Goal: Task Accomplishment & Management: Complete application form

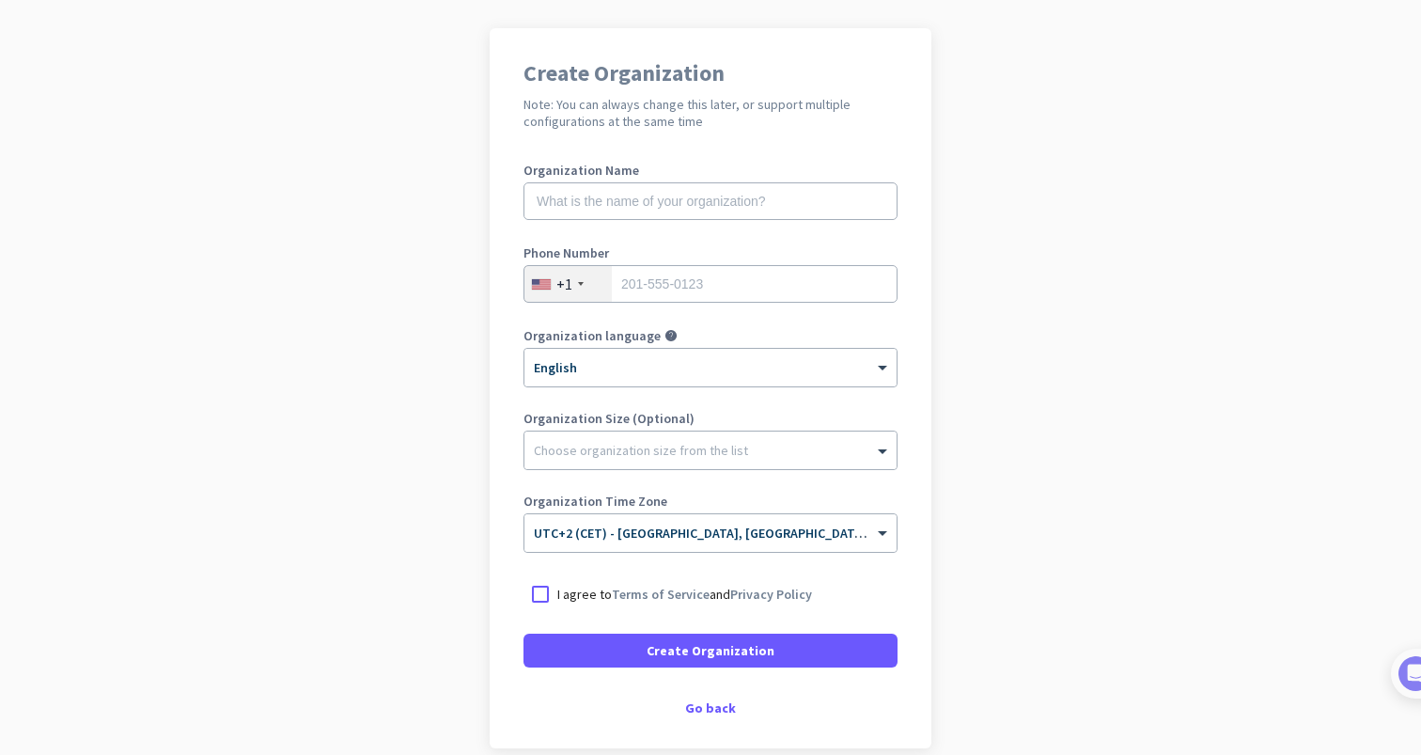
scroll to position [131, 0]
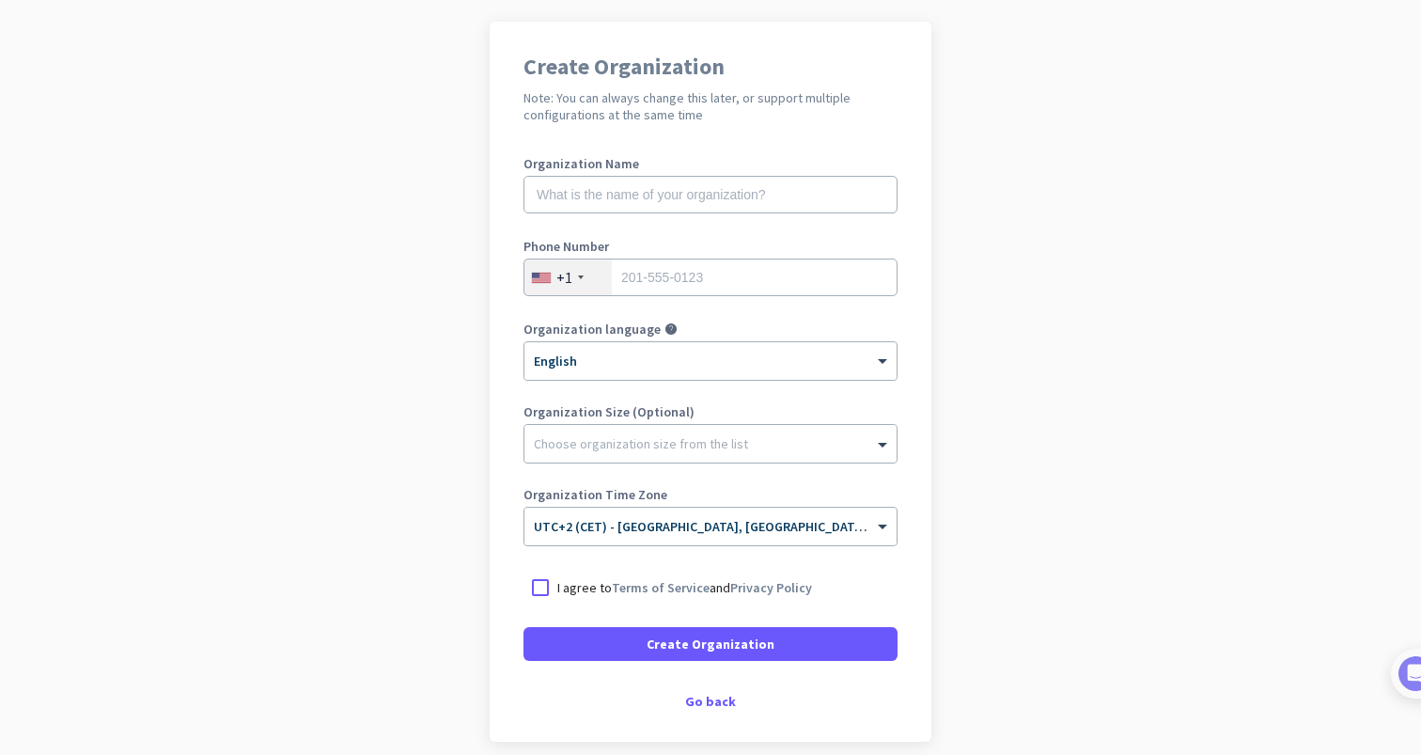
click at [579, 283] on div "+1" at bounding box center [567, 277] width 87 height 36
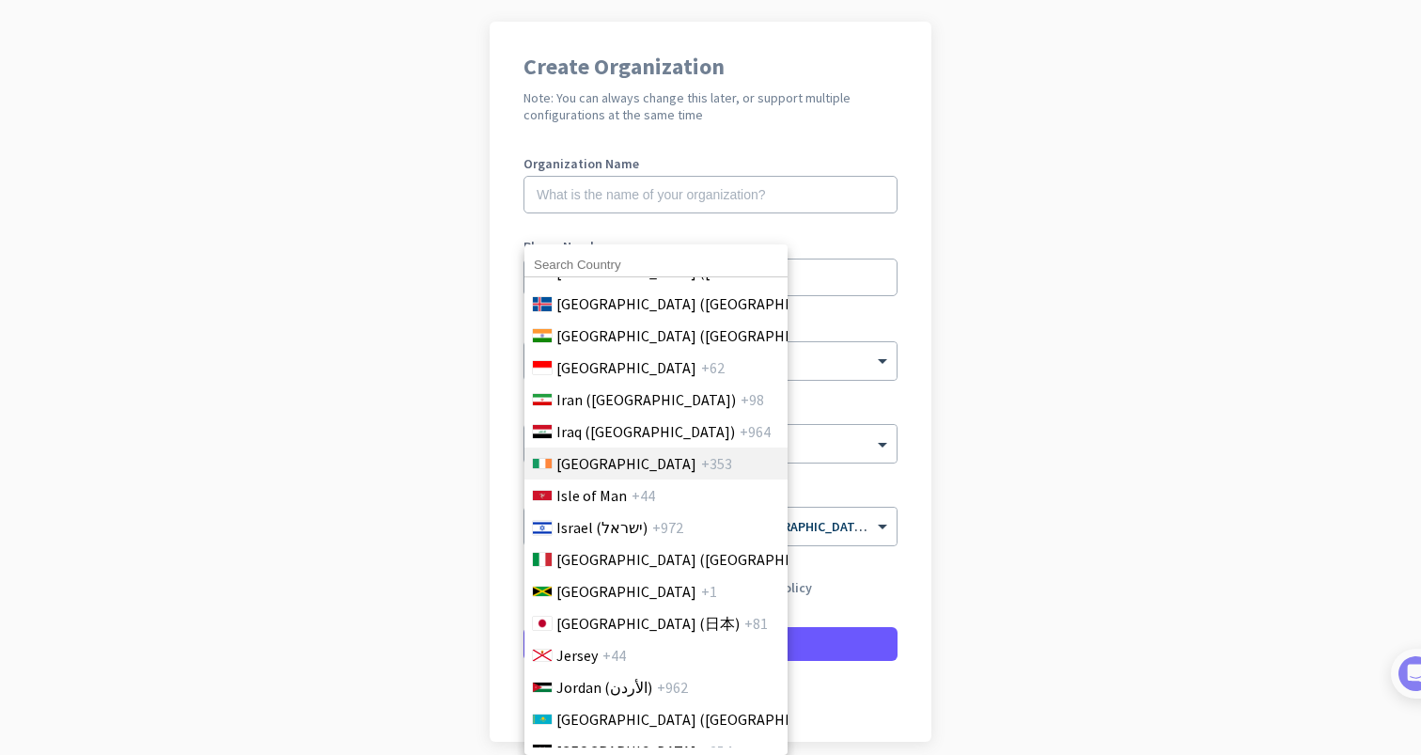
scroll to position [3270, 0]
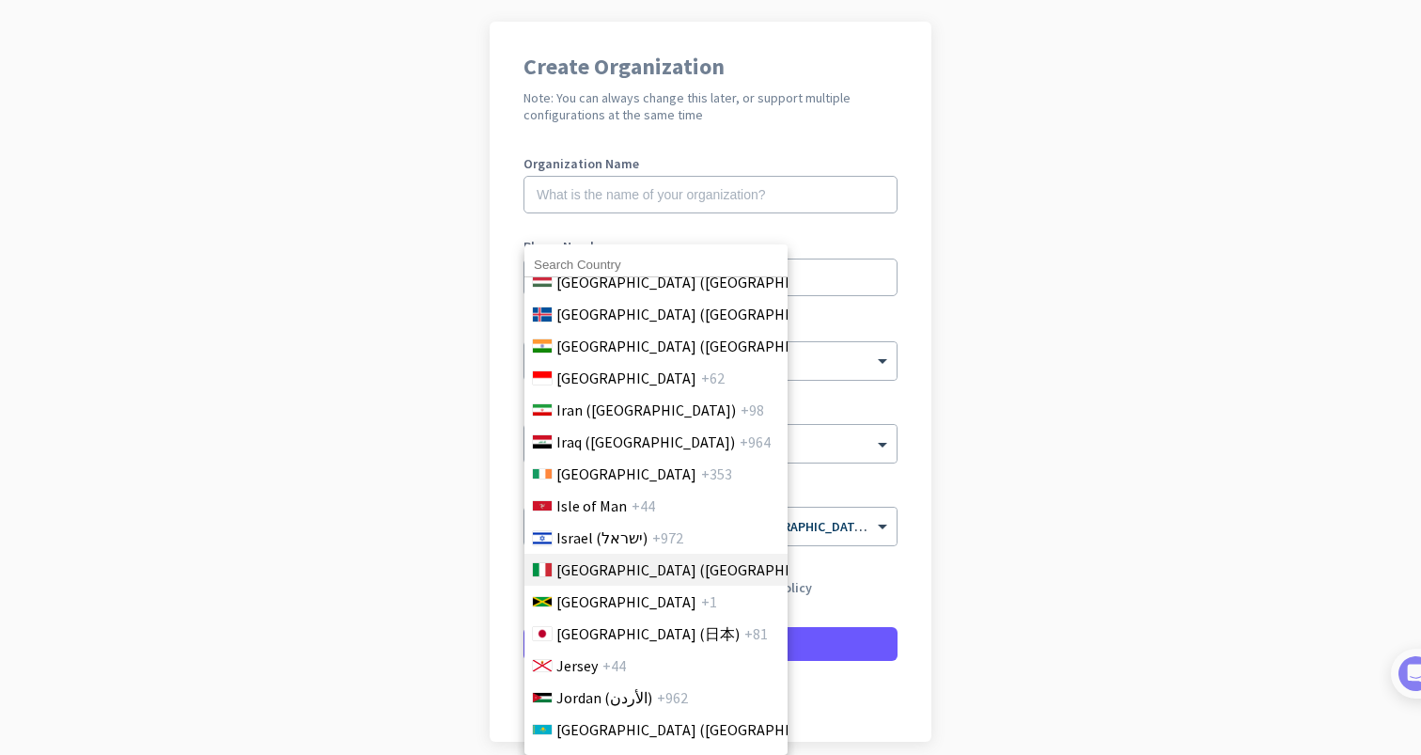
click at [601, 574] on span "[GEOGRAPHIC_DATA] ([GEOGRAPHIC_DATA])" at bounding box center [702, 569] width 293 height 23
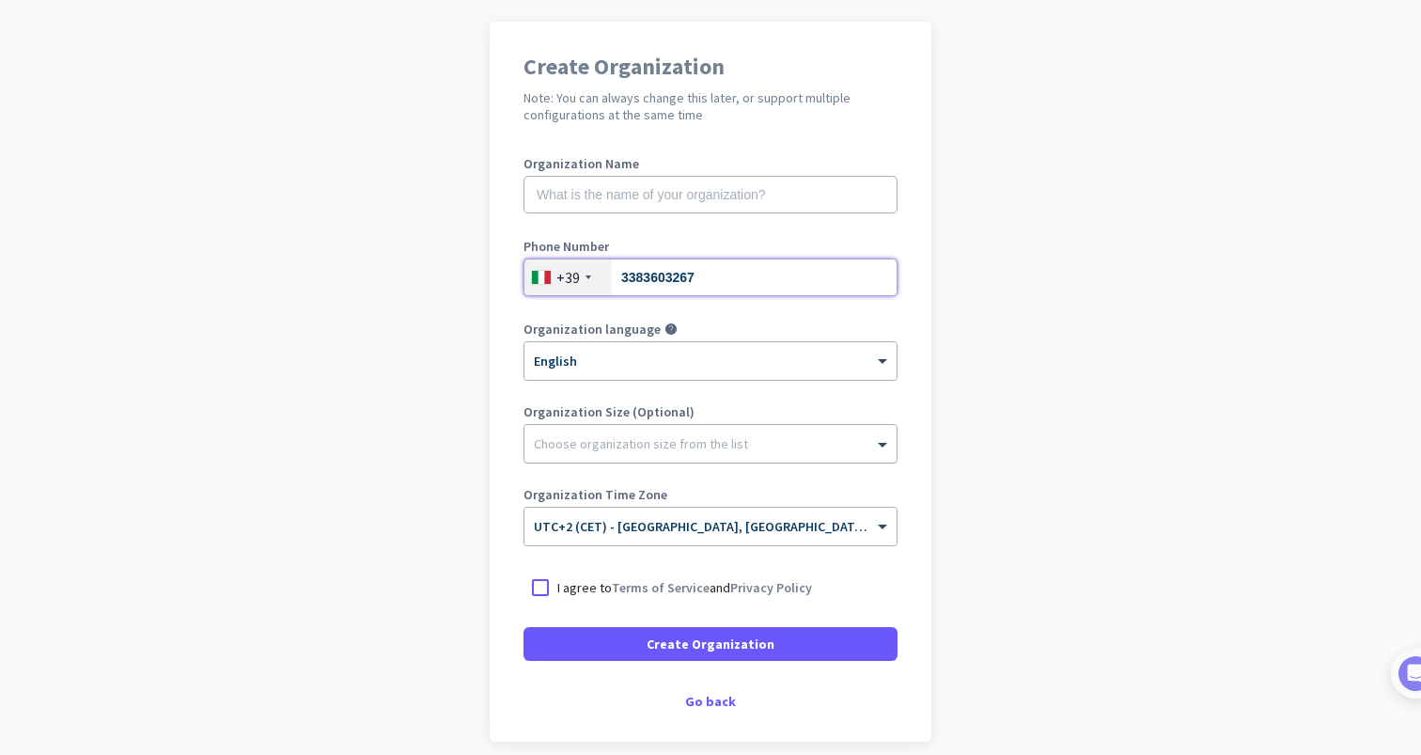
type input "3383603267"
click at [777, 431] on div at bounding box center [710, 438] width 372 height 19
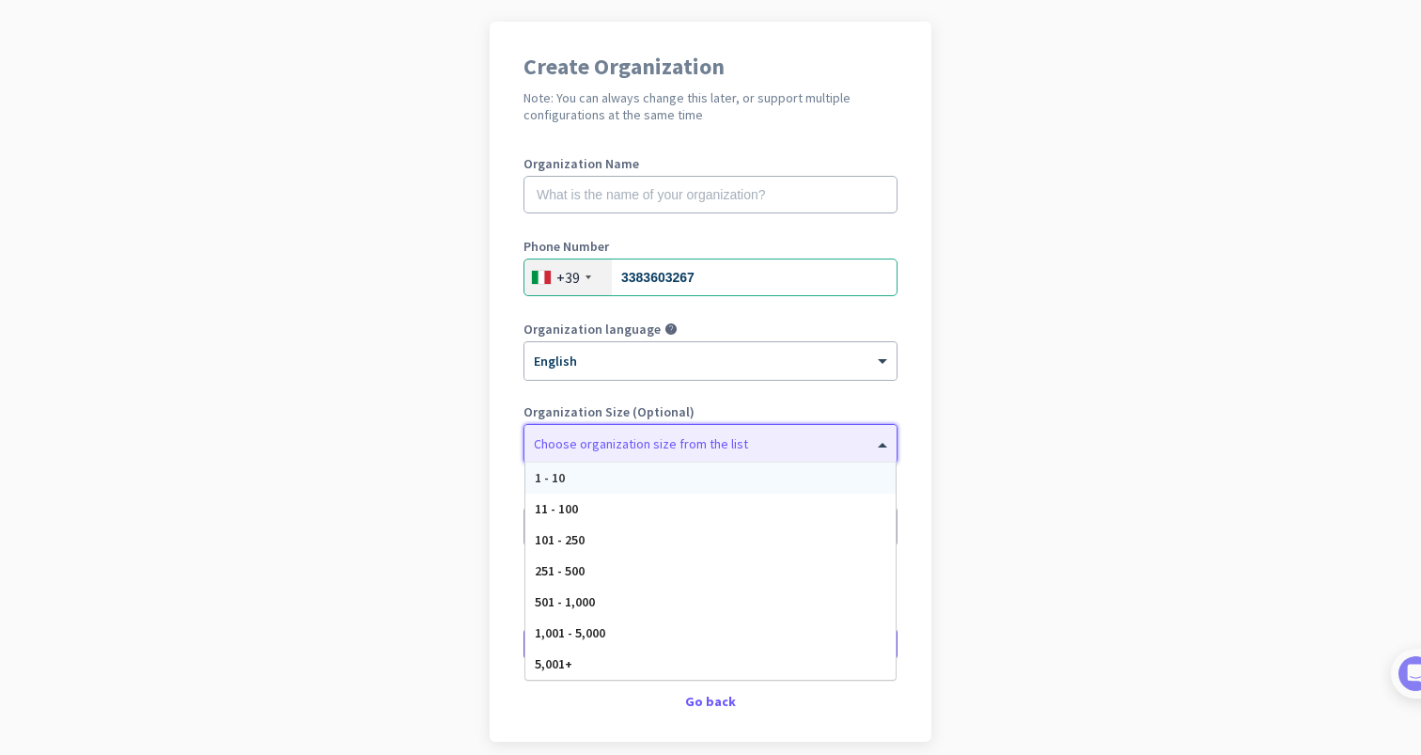
click at [744, 432] on div at bounding box center [710, 438] width 372 height 19
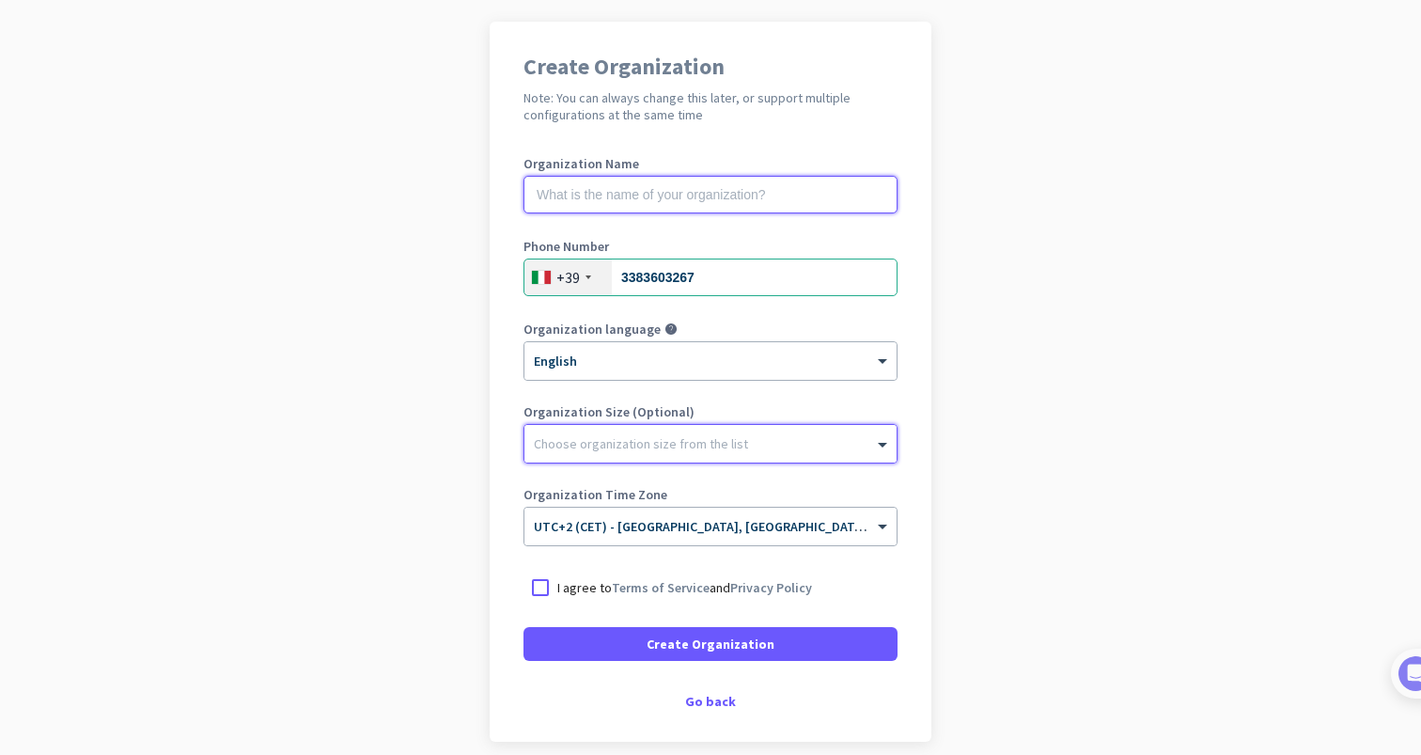
click at [685, 187] on input "text" at bounding box center [710, 195] width 374 height 38
type input "sandeep"
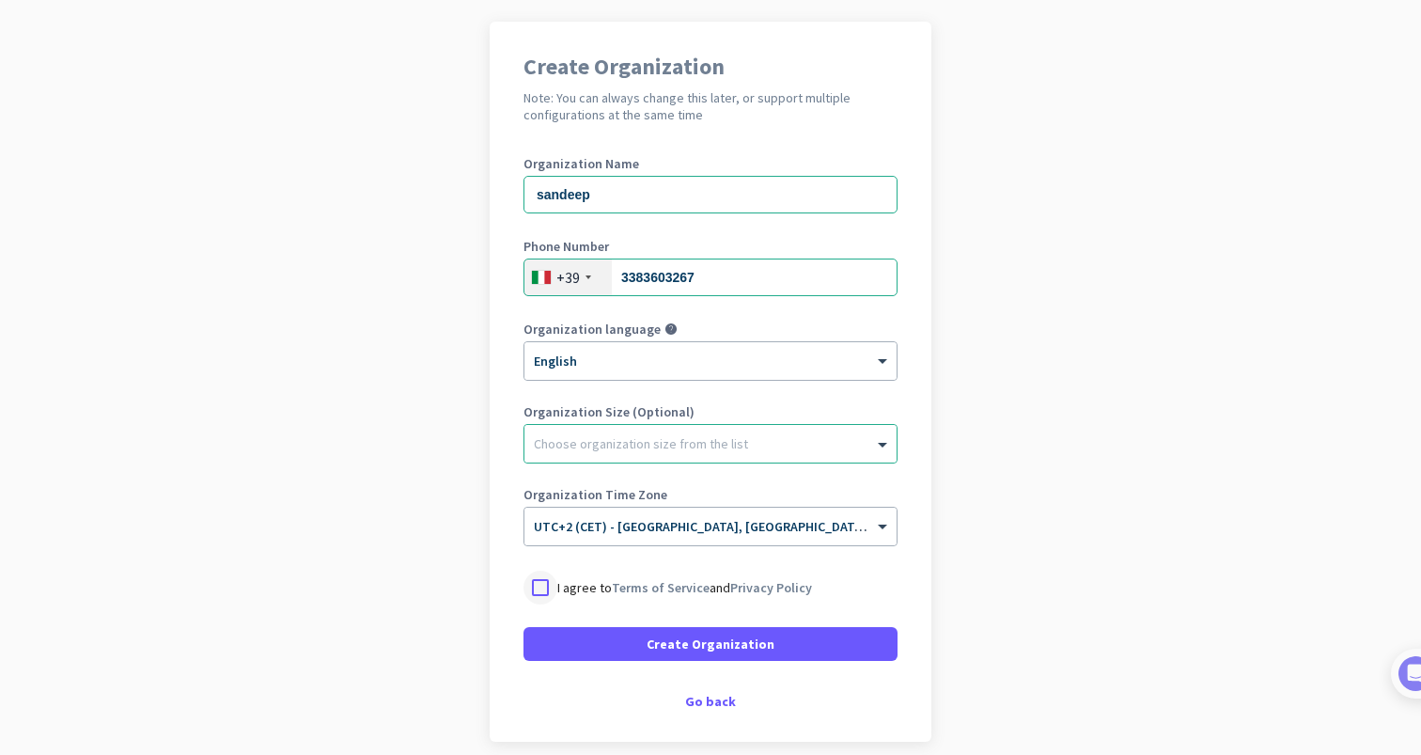
click at [532, 589] on div at bounding box center [540, 587] width 34 height 34
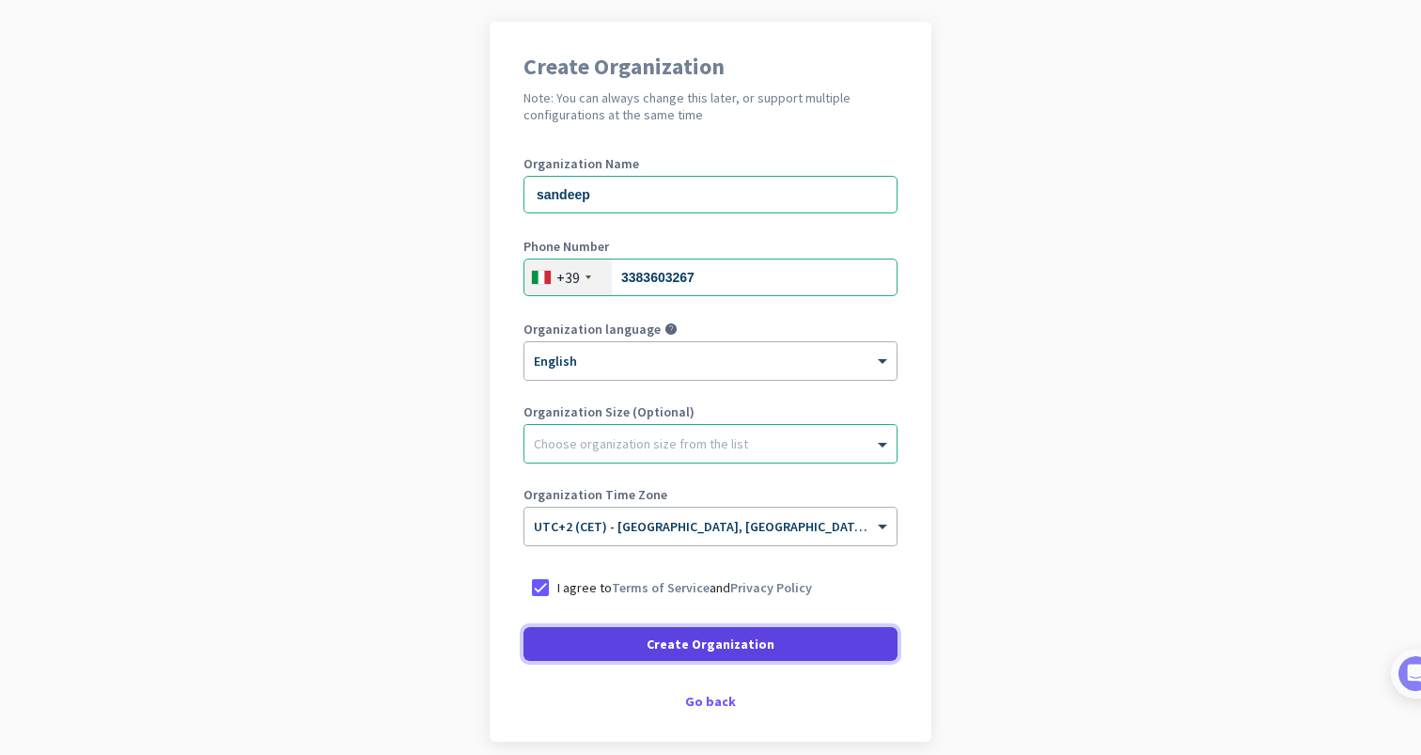
click at [697, 654] on span at bounding box center [710, 643] width 374 height 45
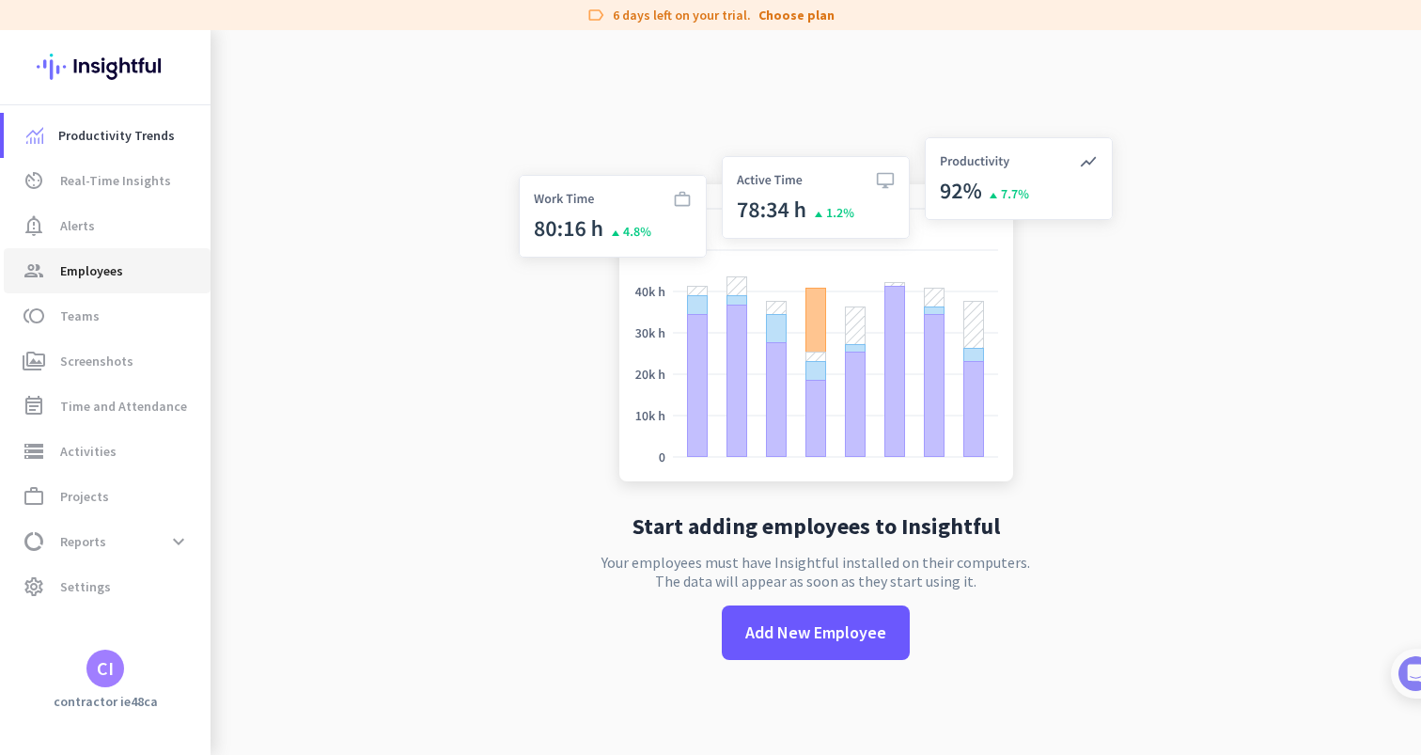
click at [86, 268] on span "Employees" at bounding box center [91, 270] width 63 height 23
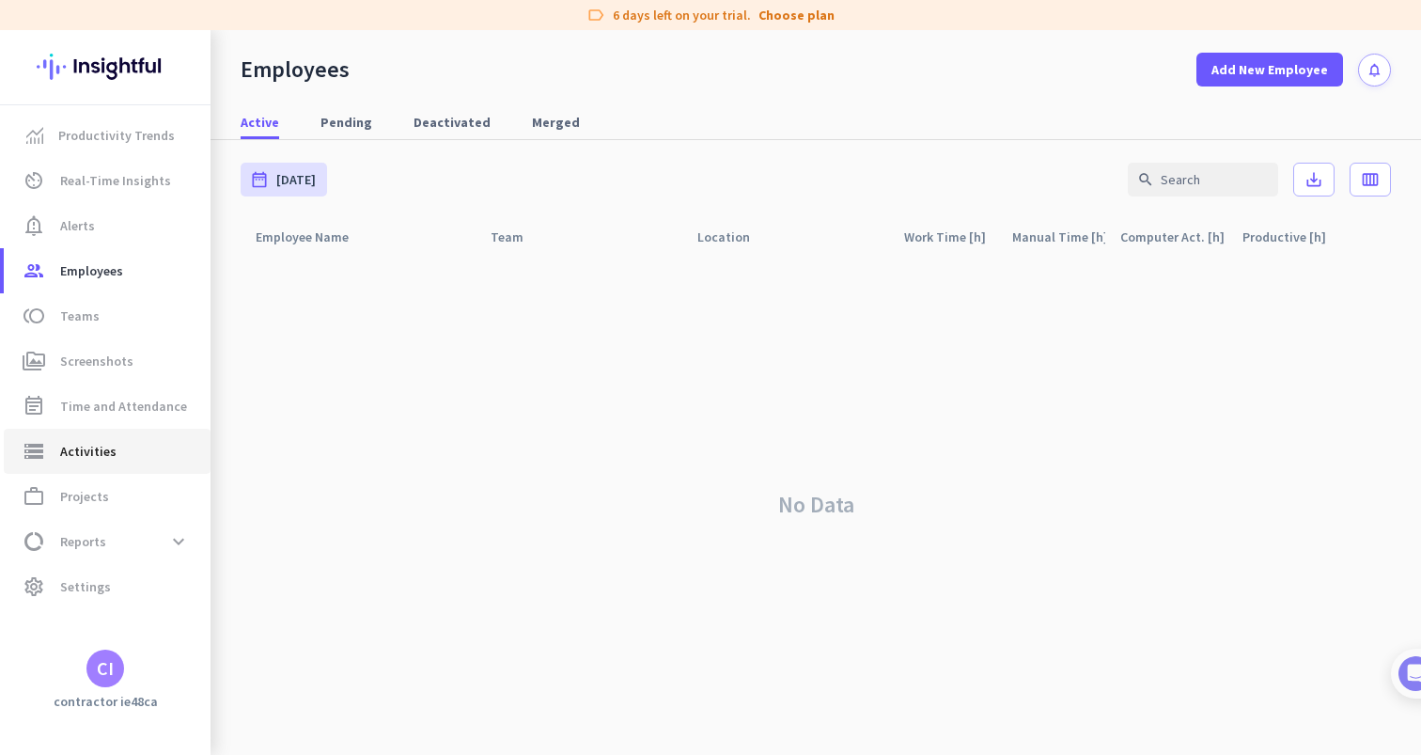
click at [115, 451] on span "storage Activities" at bounding box center [107, 451] width 177 height 23
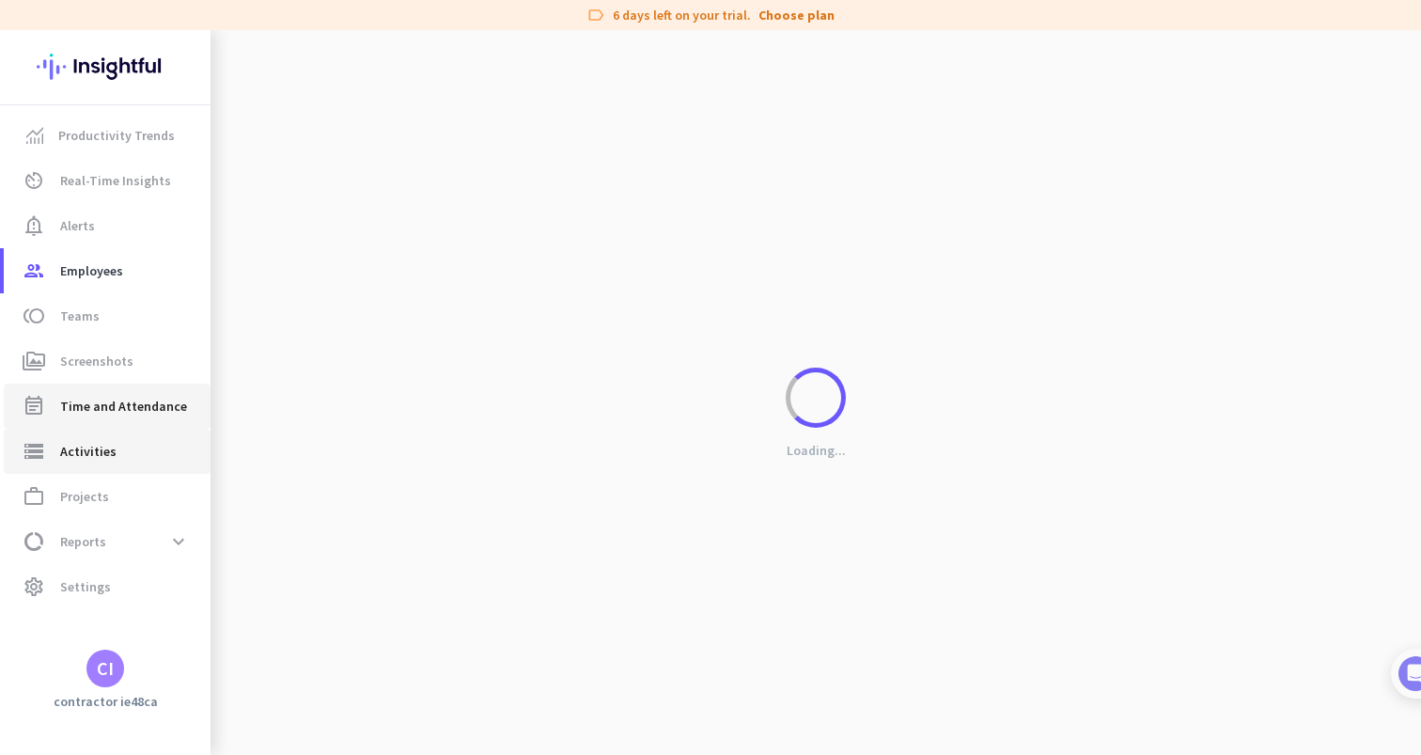
type input "[DATE]"
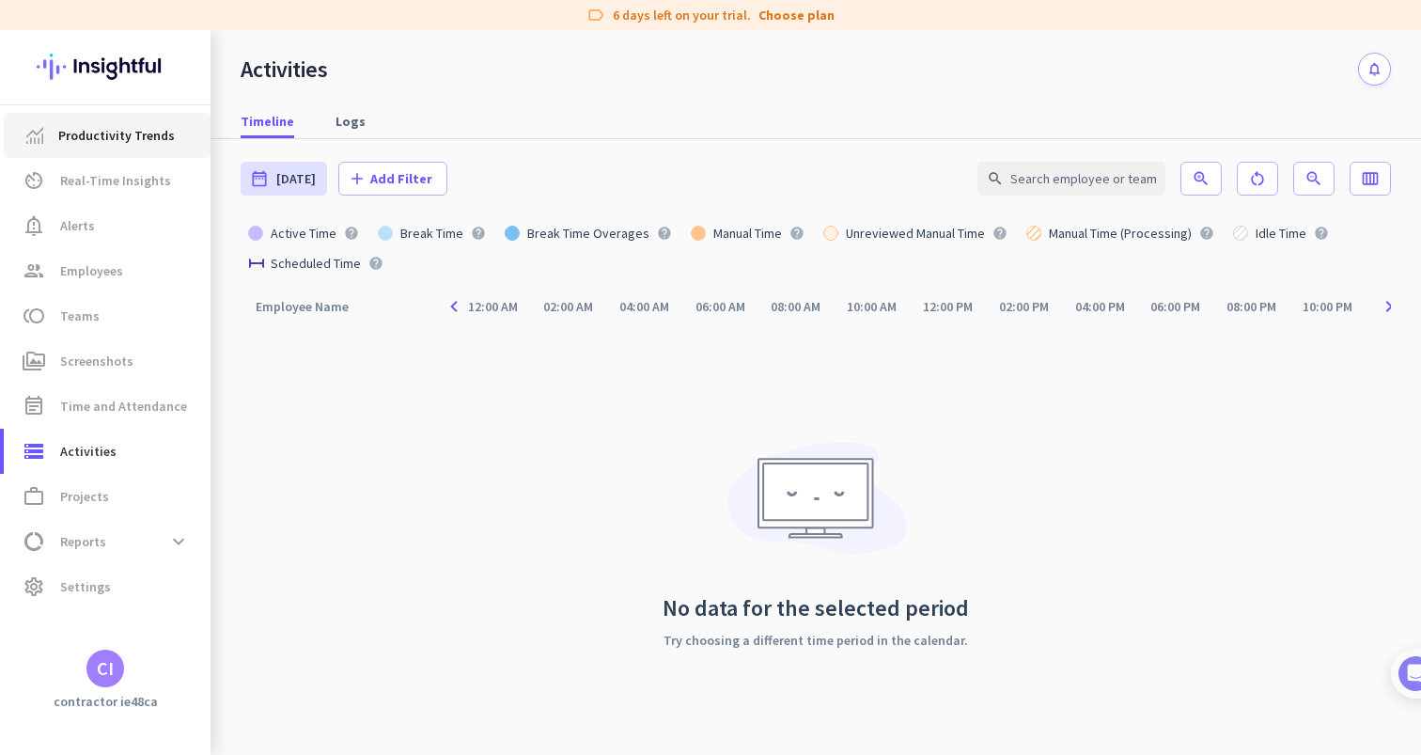
click at [114, 143] on span "Productivity Trends" at bounding box center [116, 135] width 117 height 23
type input "[DATE] - [DATE]"
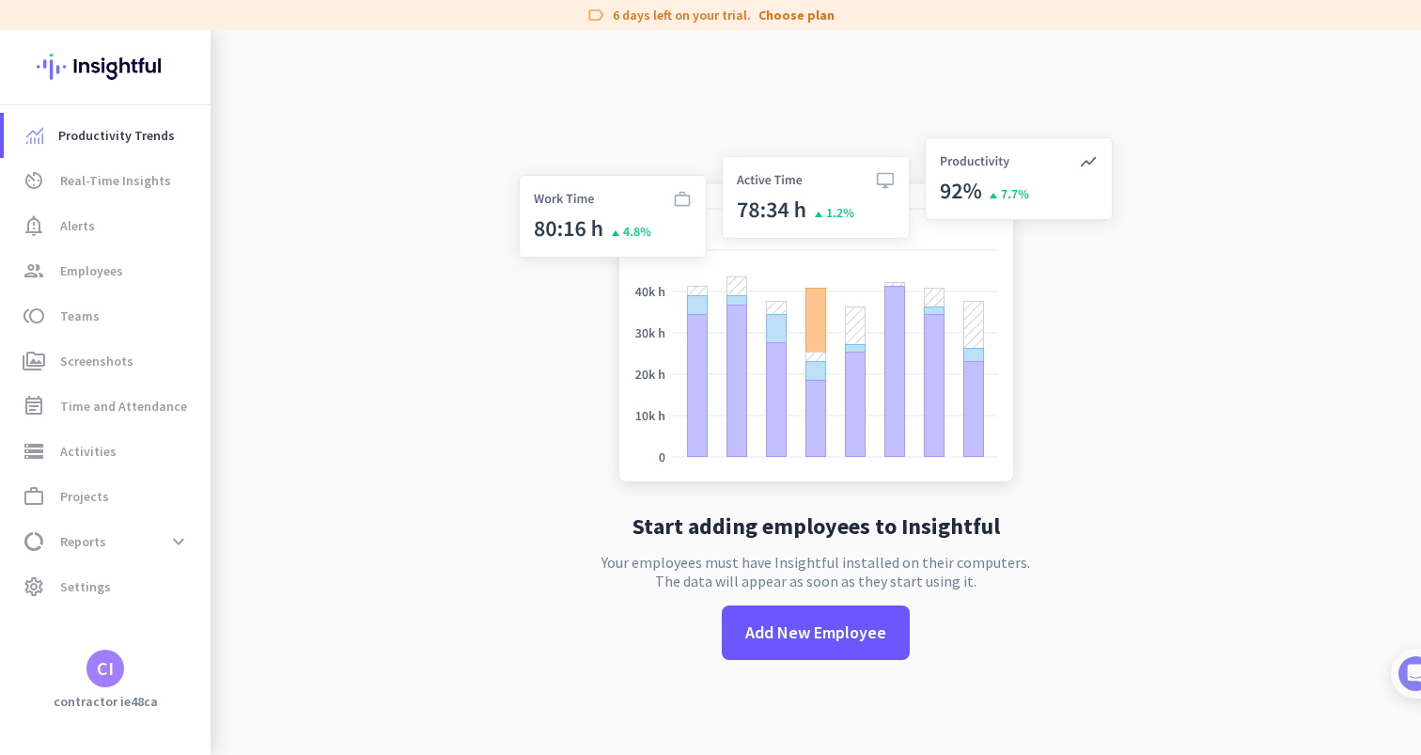
click at [98, 662] on div "CI" at bounding box center [105, 668] width 17 height 19
click at [324, 454] on div at bounding box center [710, 377] width 1421 height 755
click at [108, 674] on div "CI" at bounding box center [105, 668] width 17 height 19
click at [423, 311] on div at bounding box center [710, 377] width 1421 height 755
